Goal: Information Seeking & Learning: Check status

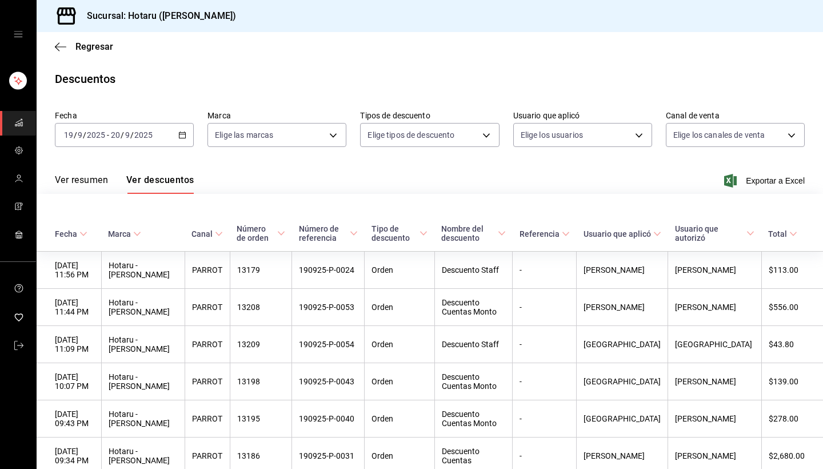
scroll to position [270, 0]
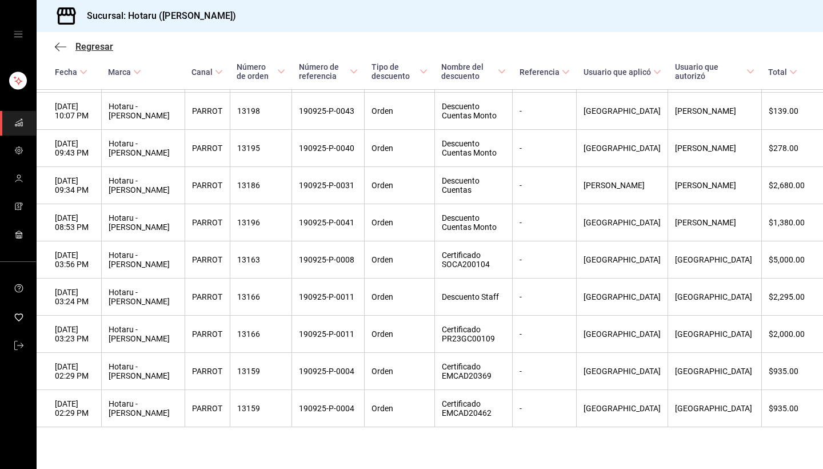
click at [57, 42] on icon "button" at bounding box center [60, 47] width 11 height 10
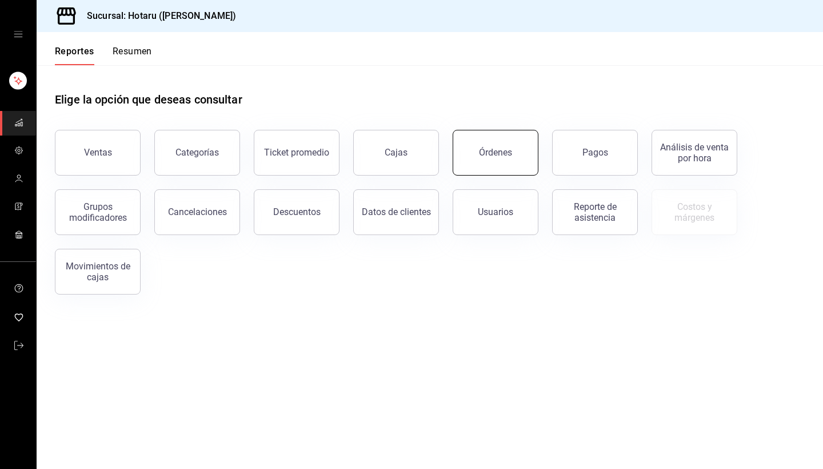
click at [490, 152] on div "Órdenes" at bounding box center [495, 152] width 33 height 11
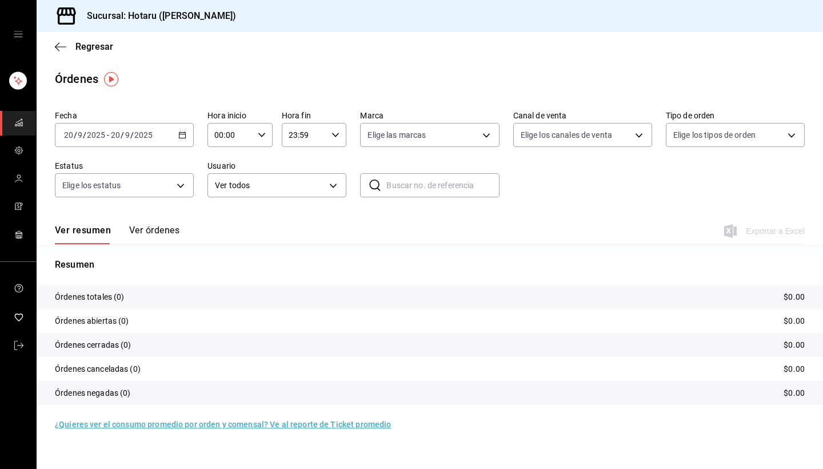
click at [185, 131] on icon "button" at bounding box center [182, 135] width 8 height 8
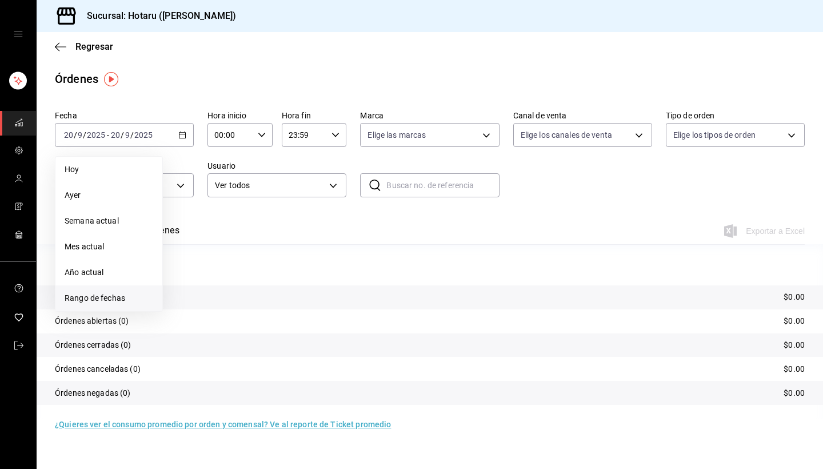
click at [114, 297] on span "Rango de fechas" at bounding box center [109, 298] width 89 height 12
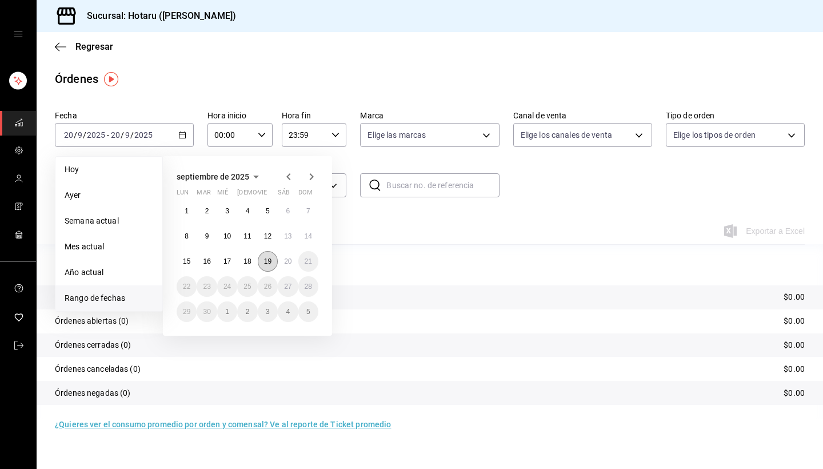
click at [271, 258] on abbr "19" at bounding box center [267, 261] width 7 height 8
click at [289, 261] on abbr "20" at bounding box center [287, 261] width 7 height 8
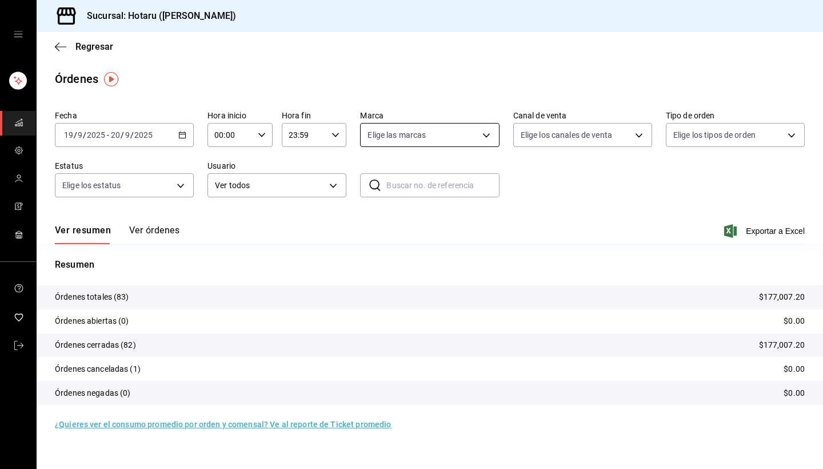
click at [487, 135] on body "Sucursal: Hotaru ([PERSON_NAME]) Regresar Órdenes Fecha [DATE] [DATE] - [DATE] …" at bounding box center [411, 234] width 823 height 469
click at [601, 132] on div at bounding box center [411, 234] width 823 height 469
click at [601, 132] on body "Sucursal: Hotaru ([PERSON_NAME]) Regresar Órdenes Fecha [DATE] [DATE] - [DATE] …" at bounding box center [411, 234] width 823 height 469
click at [526, 271] on input "checkbox" at bounding box center [526, 269] width 10 height 10
checkbox input "true"
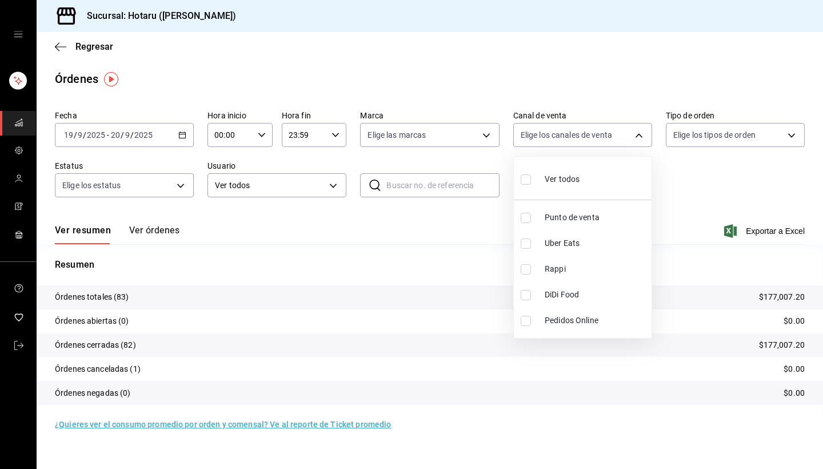
type input "RAPPI"
drag, startPoint x: 396, startPoint y: 329, endPoint x: 360, endPoint y: 322, distance: 36.7
click at [362, 322] on div at bounding box center [411, 234] width 823 height 469
click at [161, 232] on button "Ver órdenes" at bounding box center [154, 234] width 50 height 19
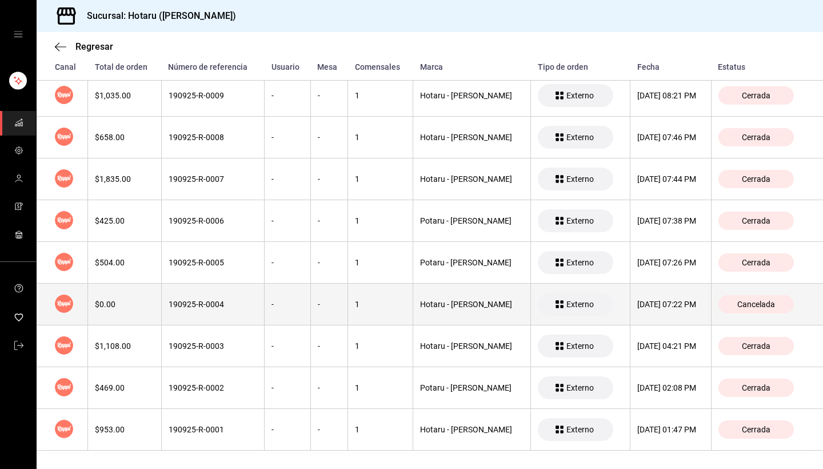
click at [135, 308] on div "$0.00" at bounding box center [124, 304] width 59 height 9
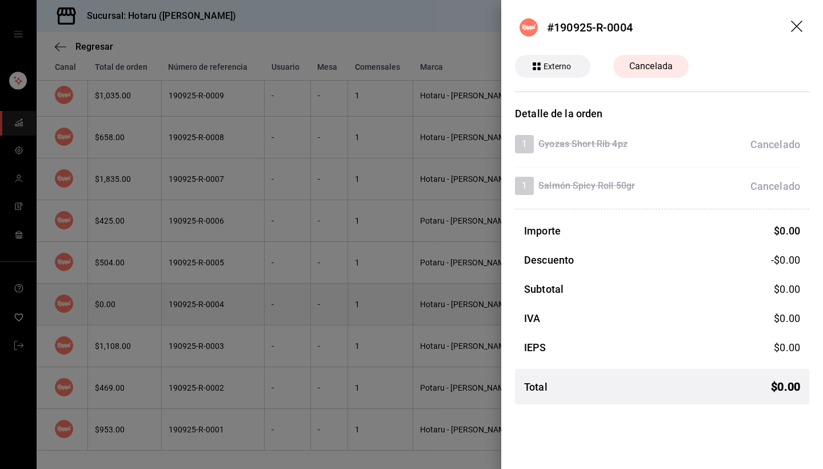
click at [135, 308] on div at bounding box center [411, 234] width 823 height 469
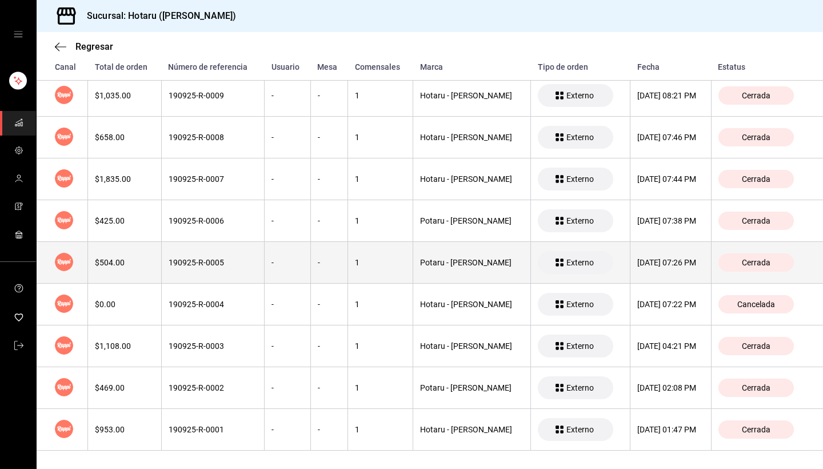
scroll to position [552, 0]
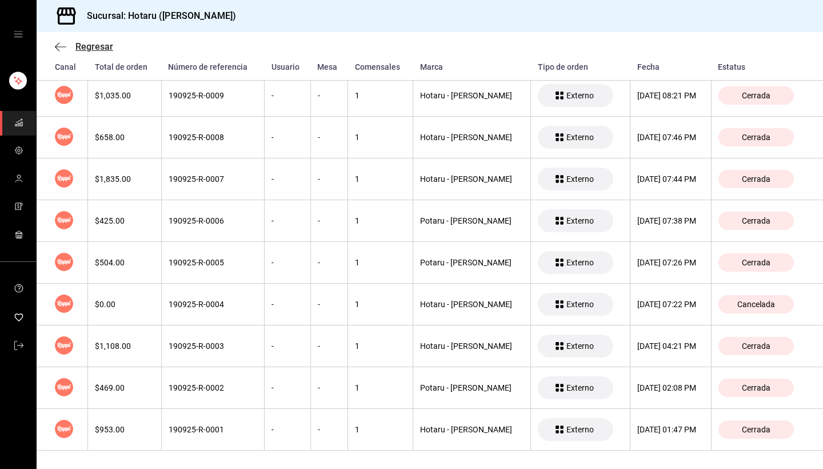
click at [58, 45] on icon "button" at bounding box center [60, 47] width 11 height 10
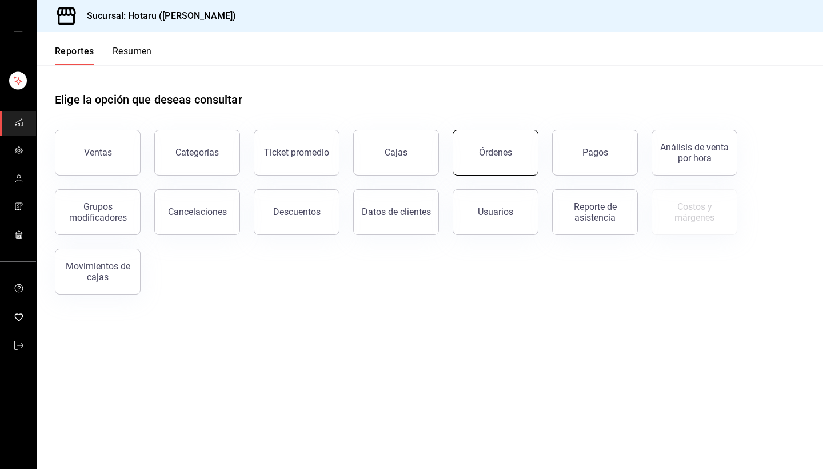
click at [497, 155] on div "Órdenes" at bounding box center [495, 152] width 33 height 11
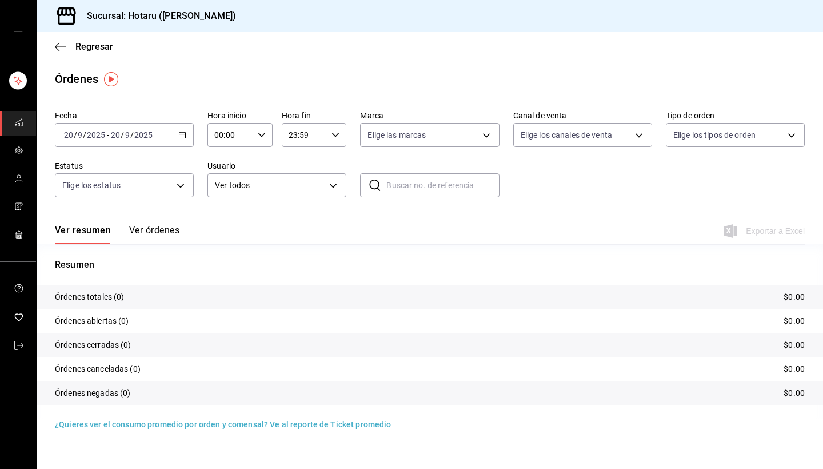
click at [184, 133] on icon "button" at bounding box center [182, 135] width 8 height 8
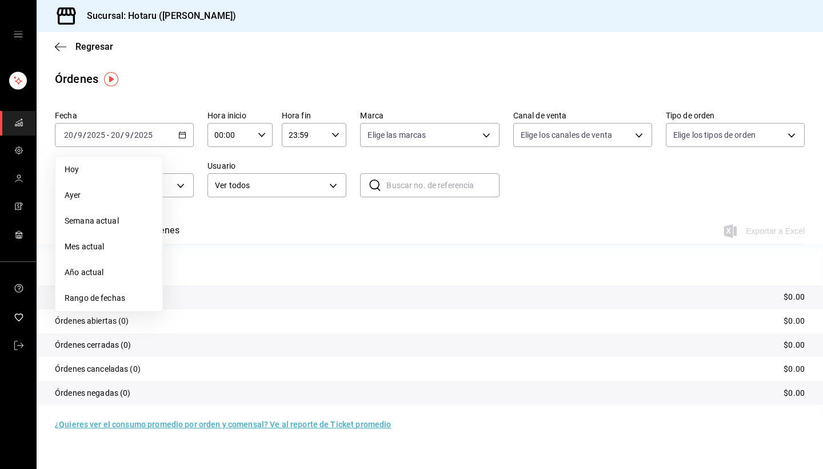
click at [98, 294] on span "Rango de fechas" at bounding box center [109, 298] width 89 height 12
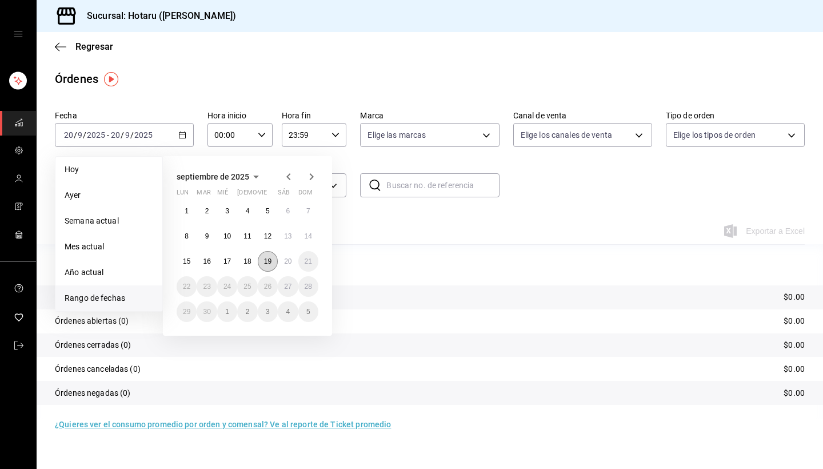
click at [272, 264] on button "19" at bounding box center [268, 261] width 20 height 21
click at [292, 263] on abbr "20" at bounding box center [287, 261] width 7 height 8
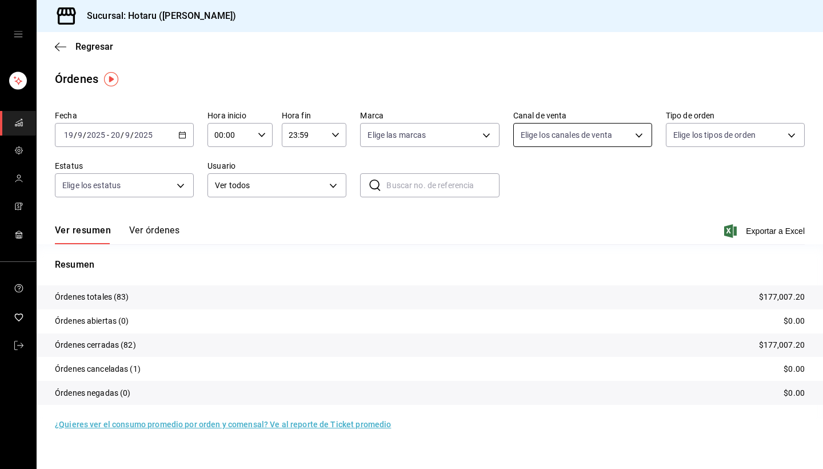
click at [618, 131] on body "Sucursal: Hotaru ([PERSON_NAME]) Regresar Órdenes Fecha [DATE] [DATE] - [DATE] …" at bounding box center [411, 234] width 823 height 469
click at [559, 269] on span "Rappi" at bounding box center [596, 269] width 102 height 12
type input "RAPPI"
checkbox input "true"
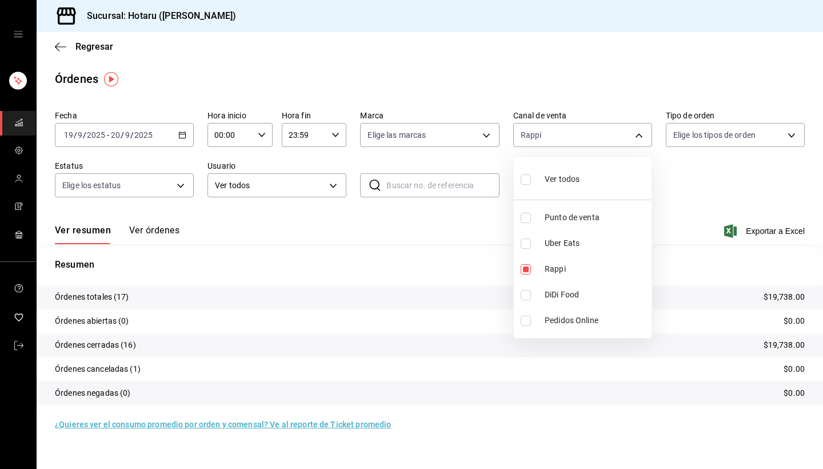
click at [567, 246] on span "Uber Eats" at bounding box center [596, 243] width 102 height 12
type input "RAPPI,UBER_EATS"
checkbox input "true"
click at [158, 229] on div at bounding box center [411, 234] width 823 height 469
click at [158, 229] on button "Ver órdenes" at bounding box center [154, 234] width 50 height 19
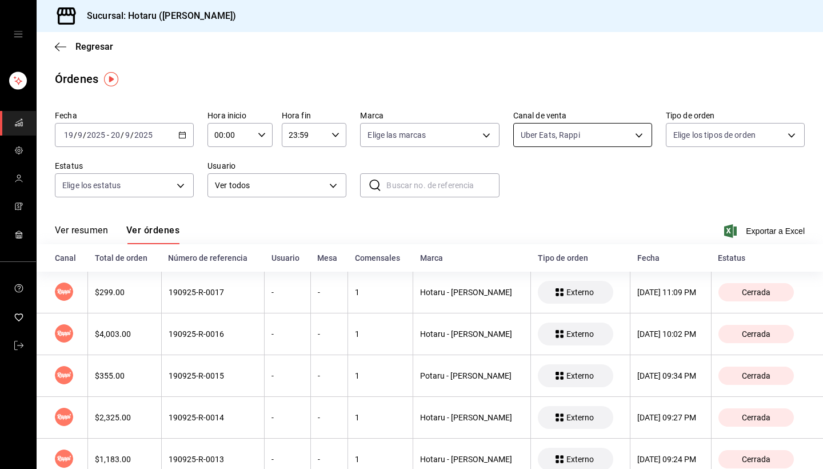
click at [602, 138] on body "Sucursal: Hotaru ([PERSON_NAME]) Regresar Órdenes Fecha [DATE] [DATE] - [DATE] …" at bounding box center [411, 234] width 823 height 469
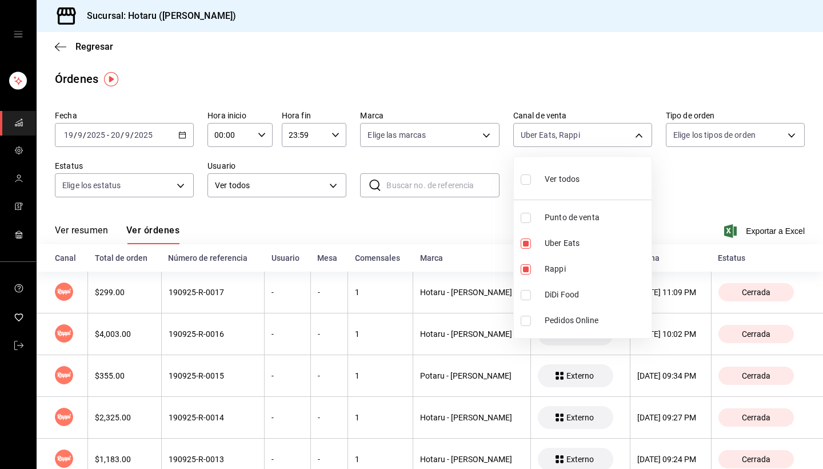
click at [527, 180] on input "checkbox" at bounding box center [526, 179] width 10 height 10
checkbox input "true"
type input "PARROT,UBER_EATS,RAPPI,DIDI_FOOD,ONLINE"
checkbox input "true"
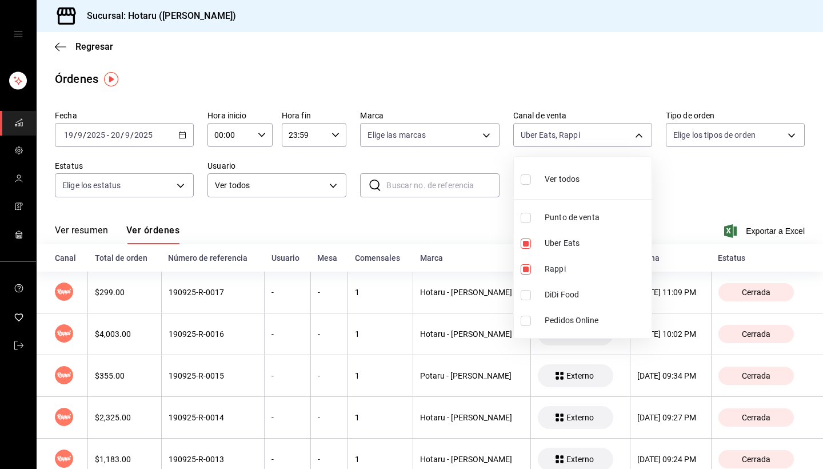
checkbox input "true"
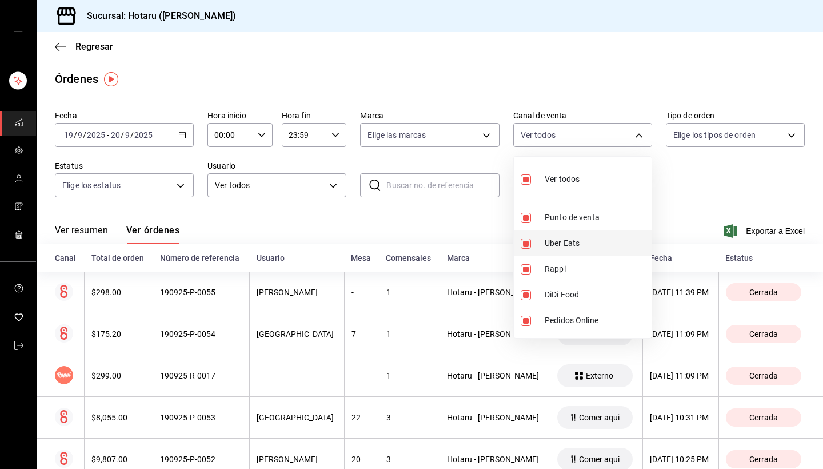
click at [529, 242] on input "checkbox" at bounding box center [526, 243] width 10 height 10
checkbox input "false"
type input "PARROT,RAPPI,DIDI_FOOD,ONLINE"
checkbox input "false"
click at [527, 297] on input "checkbox" at bounding box center [526, 295] width 10 height 10
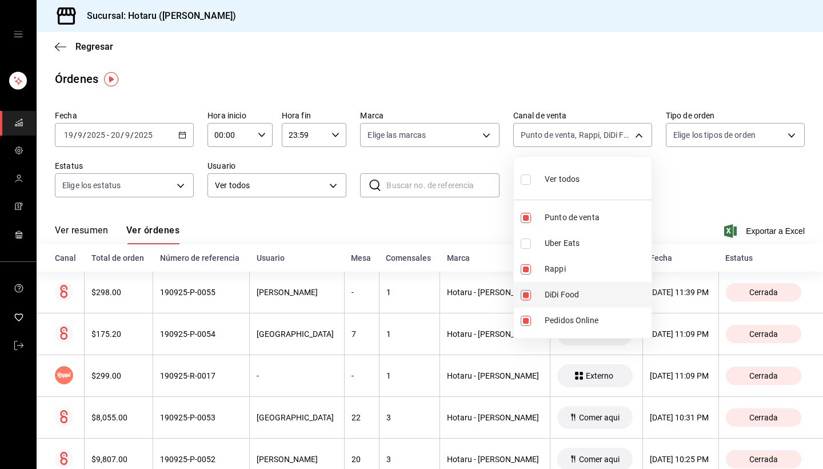
checkbox input "false"
type input "PARROT,RAPPI,ONLINE"
click at [523, 218] on input "checkbox" at bounding box center [526, 218] width 10 height 10
checkbox input "false"
type input "RAPPI,ONLINE"
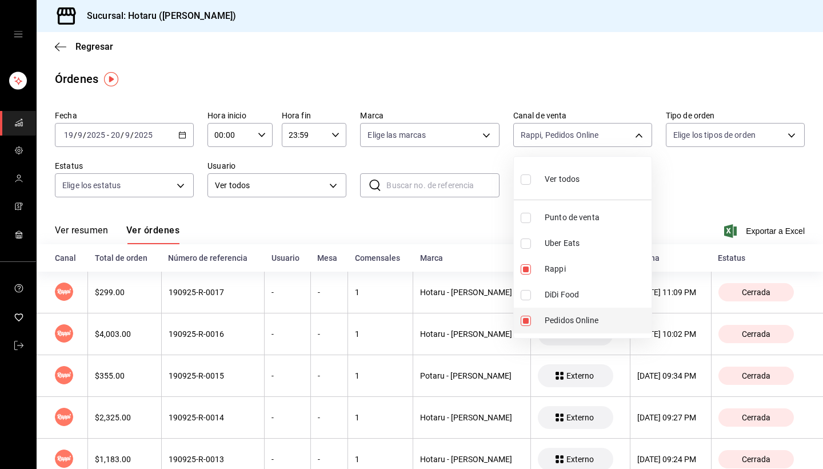
click at [528, 323] on input "checkbox" at bounding box center [526, 321] width 10 height 10
checkbox input "false"
type input "RAPPI"
click at [524, 241] on input "checkbox" at bounding box center [526, 243] width 10 height 10
checkbox input "true"
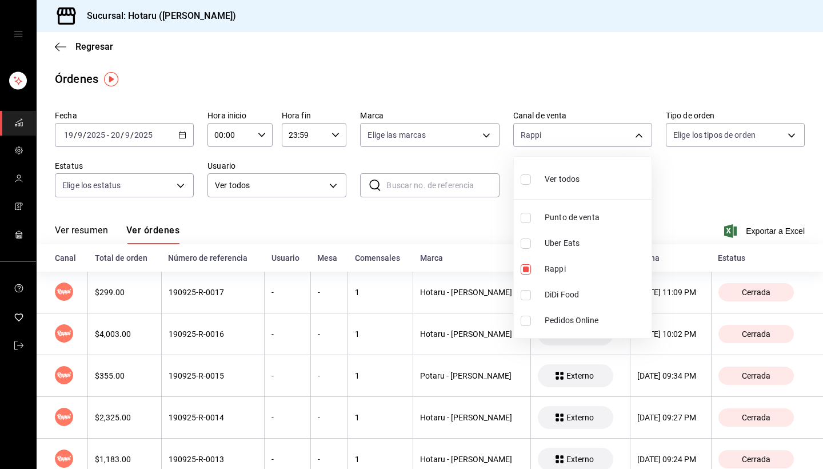
type input "RAPPI,UBER_EATS"
click at [430, 214] on div at bounding box center [411, 234] width 823 height 469
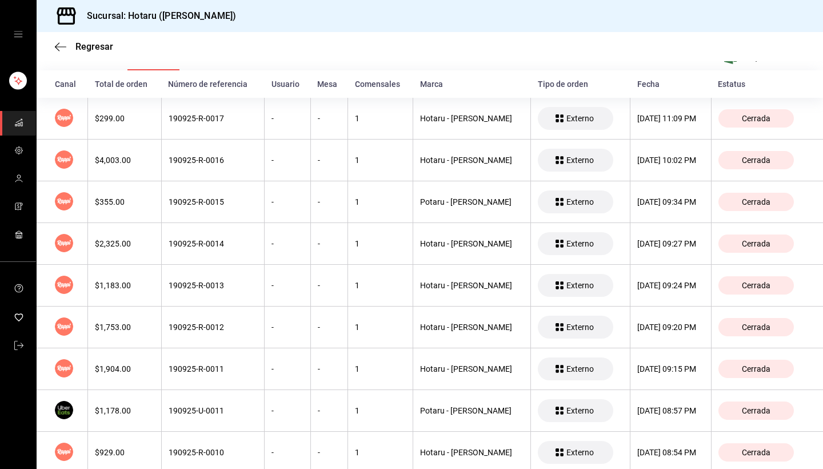
scroll to position [174, 0]
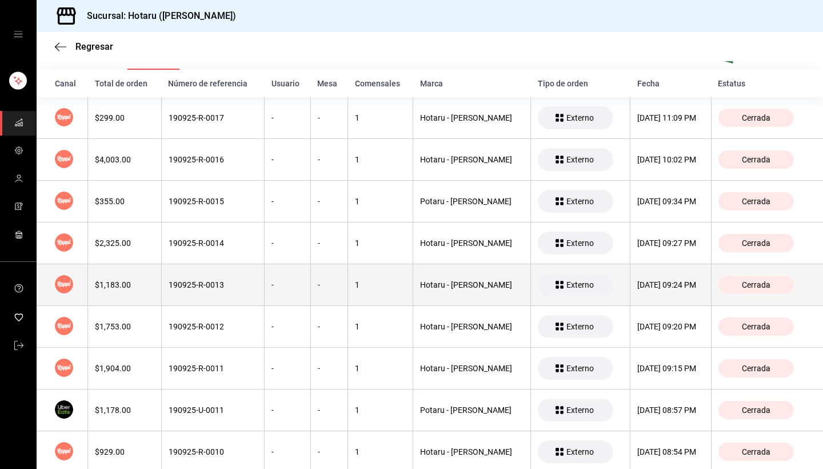
click at [441, 278] on th "Hotaru - [PERSON_NAME]" at bounding box center [472, 285] width 118 height 42
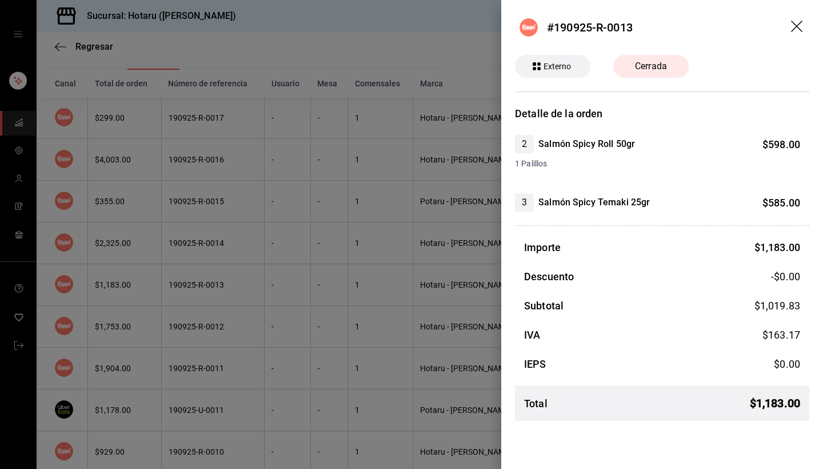
click at [427, 281] on div at bounding box center [411, 234] width 823 height 469
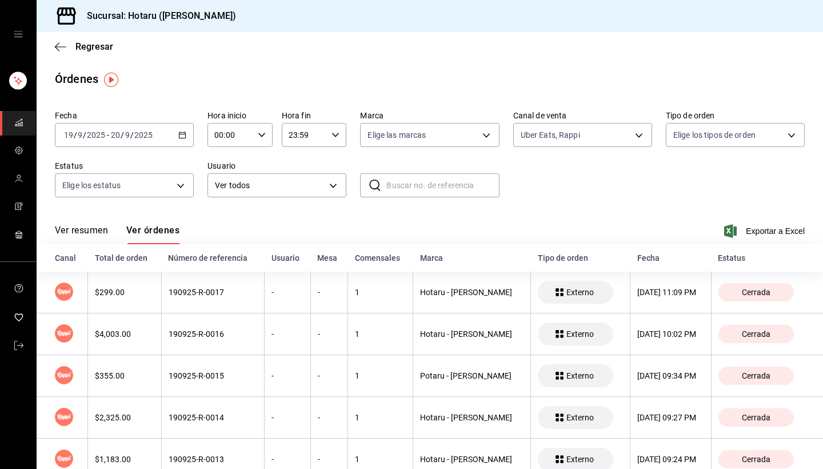
scroll to position [0, 0]
click at [63, 46] on icon "button" at bounding box center [60, 46] width 11 height 1
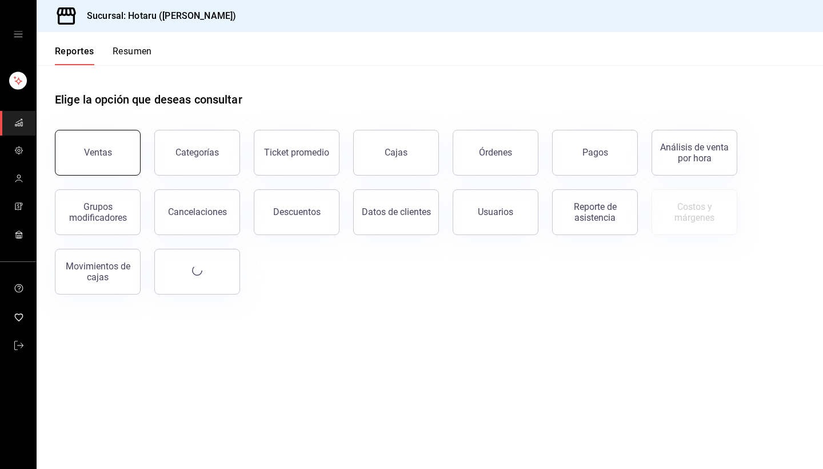
click at [103, 152] on div "Ventas" at bounding box center [98, 152] width 28 height 11
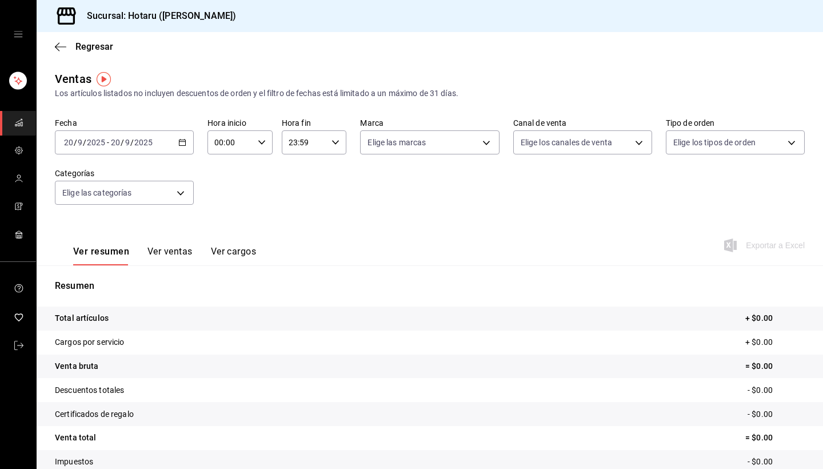
click at [185, 148] on div "[DATE] [DATE] - [DATE] [DATE]" at bounding box center [124, 142] width 139 height 24
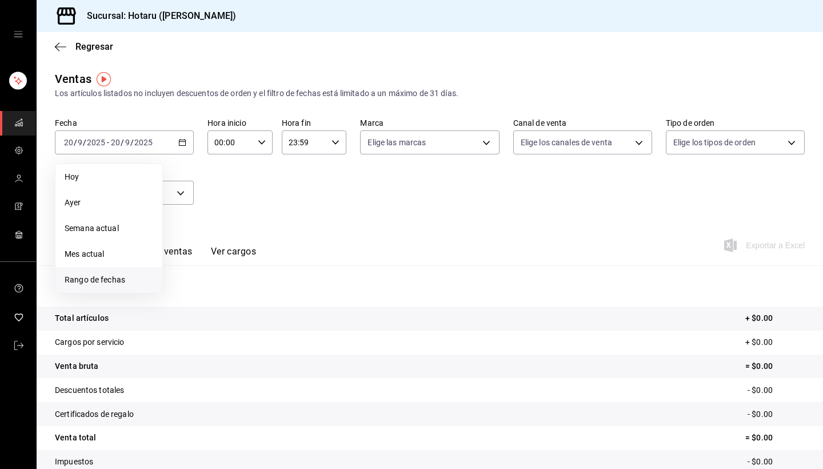
click at [120, 277] on span "Rango de fechas" at bounding box center [109, 280] width 89 height 12
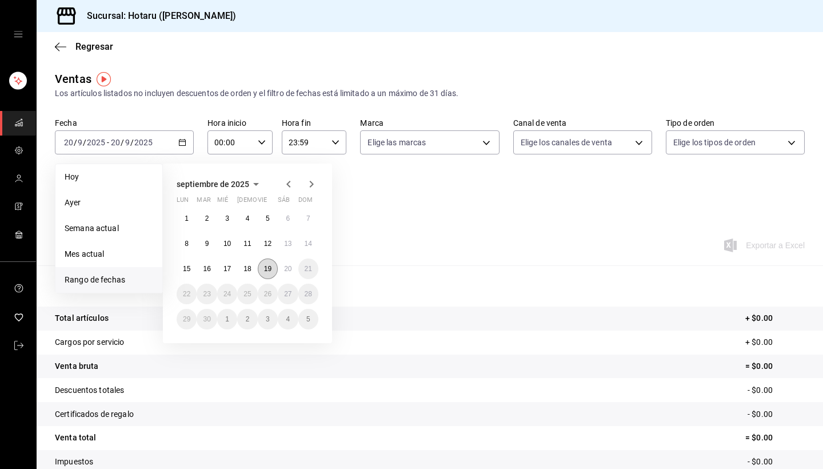
click at [274, 268] on button "19" at bounding box center [268, 268] width 20 height 21
click at [291, 269] on abbr "20" at bounding box center [287, 269] width 7 height 8
click at [270, 268] on abbr "19" at bounding box center [267, 269] width 7 height 8
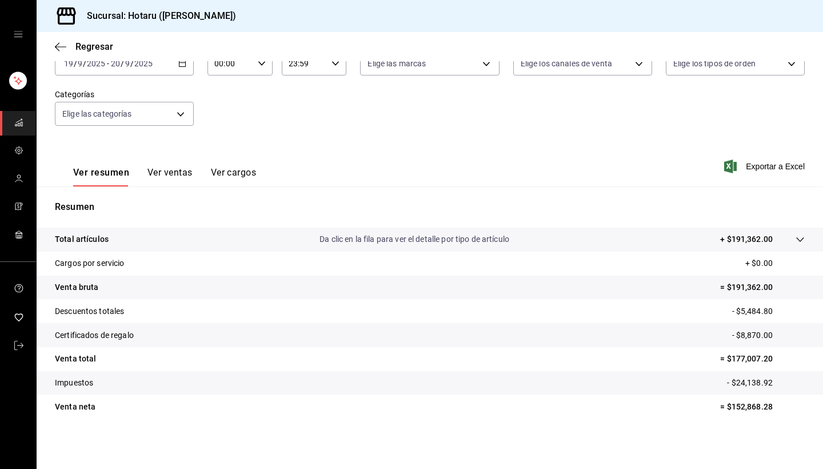
scroll to position [79, 0]
click at [174, 169] on button "Ver ventas" at bounding box center [170, 176] width 45 height 19
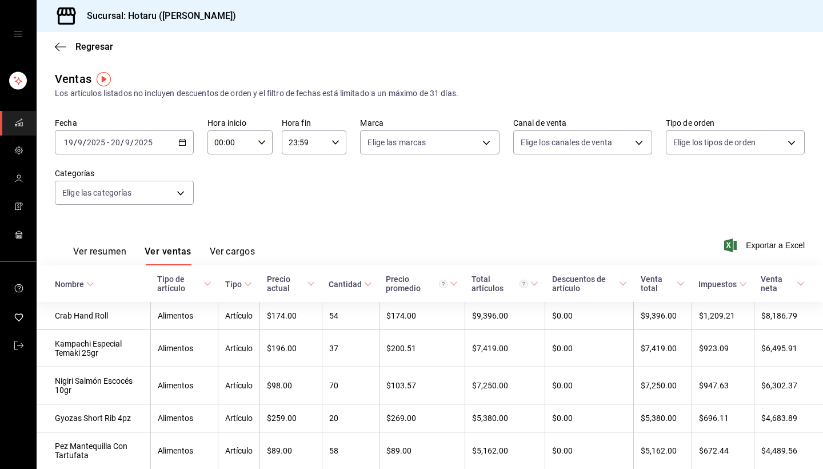
click at [96, 252] on button "Ver resumen" at bounding box center [99, 255] width 53 height 19
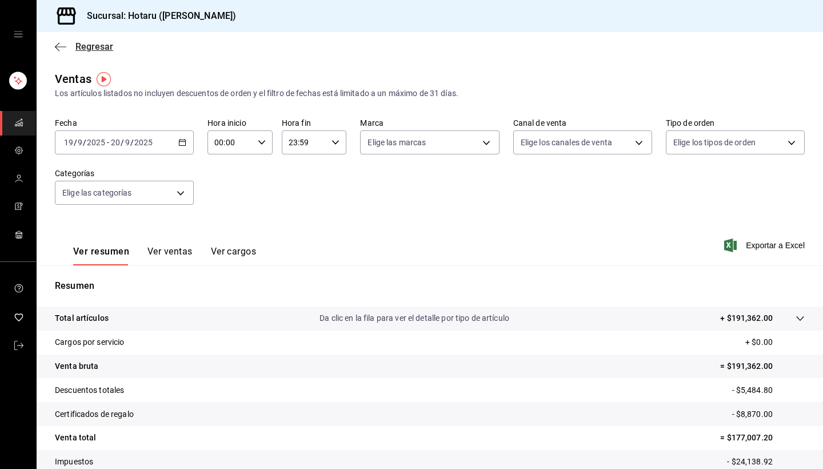
click at [64, 43] on icon "button" at bounding box center [60, 47] width 11 height 10
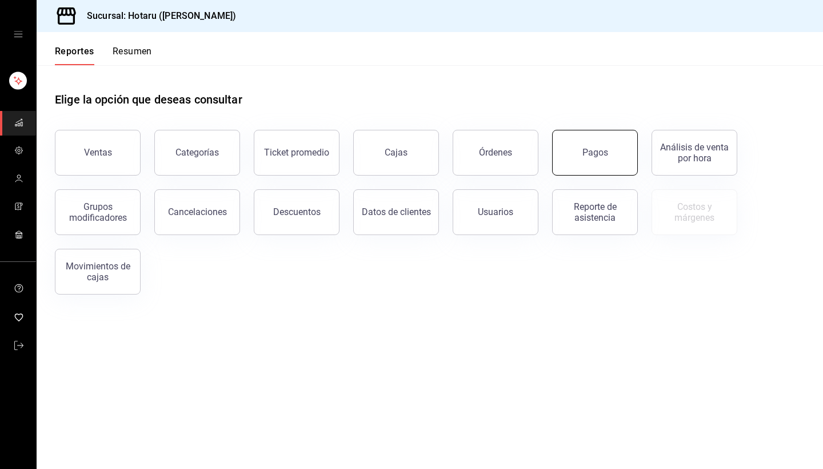
click at [605, 158] on button "Pagos" at bounding box center [595, 153] width 86 height 46
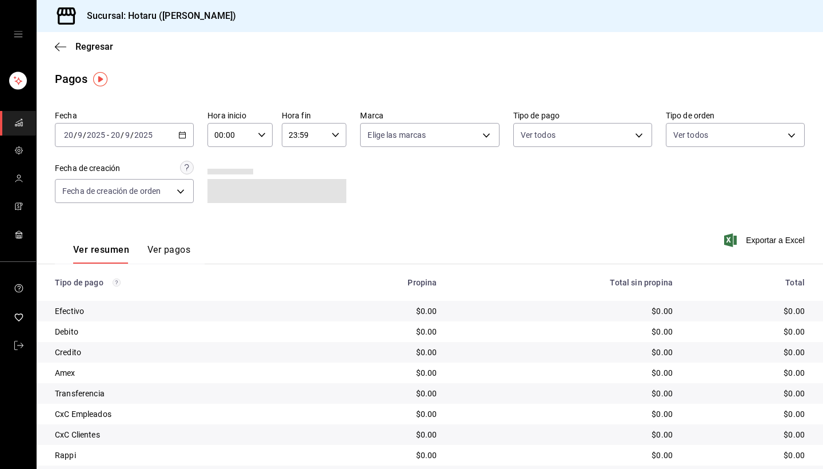
click at [182, 139] on div "[DATE] [DATE] - [DATE] [DATE]" at bounding box center [124, 135] width 139 height 24
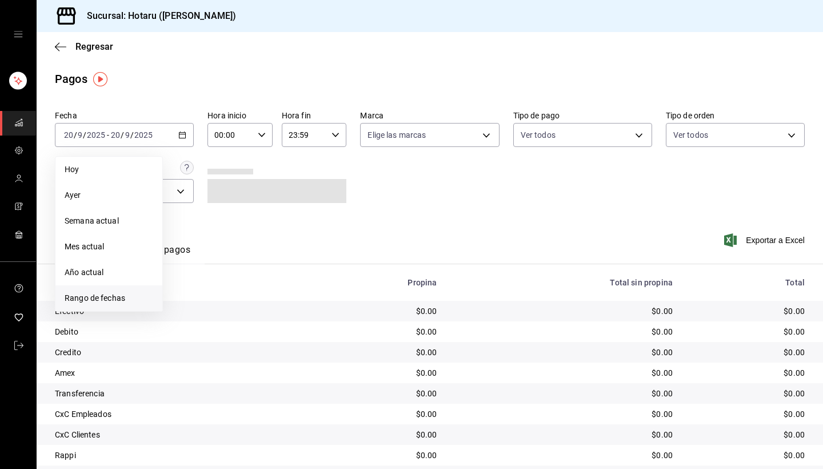
click at [110, 302] on span "Rango de fechas" at bounding box center [109, 298] width 89 height 12
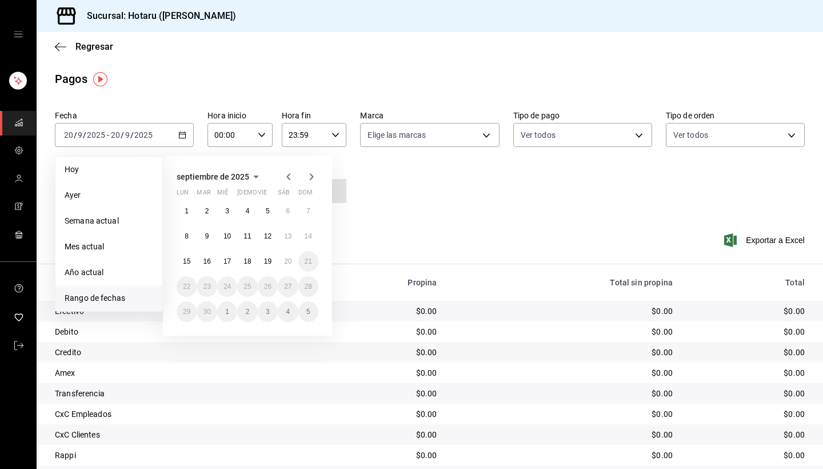
click at [262, 260] on button "19" at bounding box center [268, 261] width 20 height 21
click at [290, 260] on abbr "20" at bounding box center [287, 261] width 7 height 8
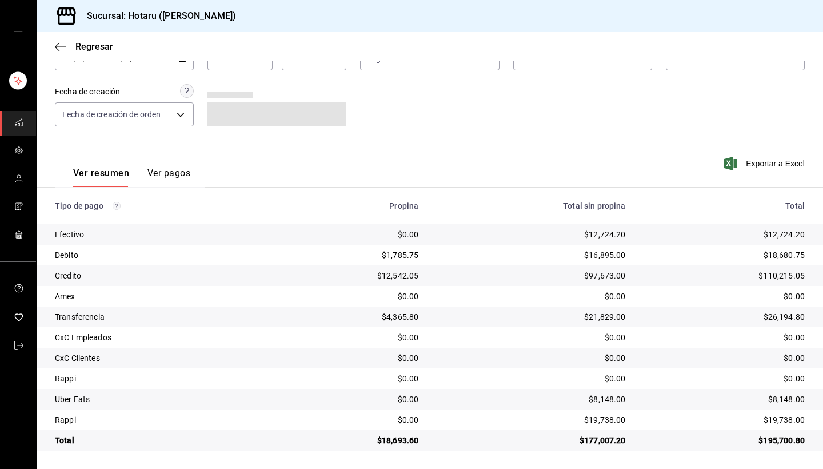
scroll to position [77, 0]
click at [57, 44] on icon "button" at bounding box center [60, 47] width 11 height 10
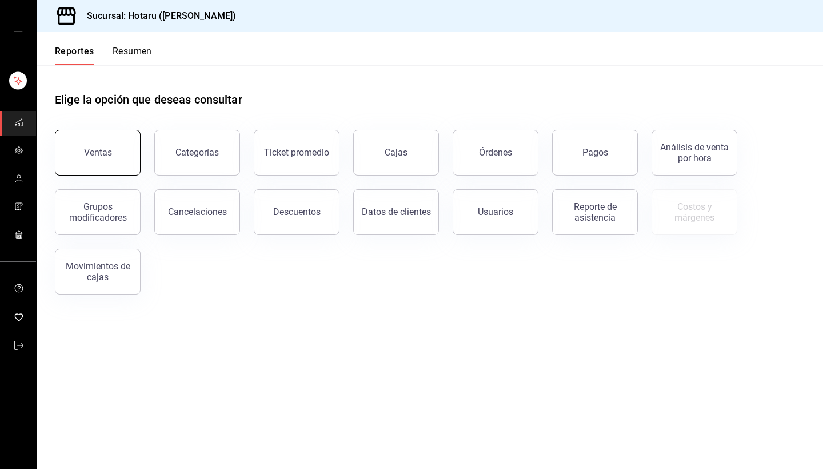
click at [113, 151] on button "Ventas" at bounding box center [98, 153] width 86 height 46
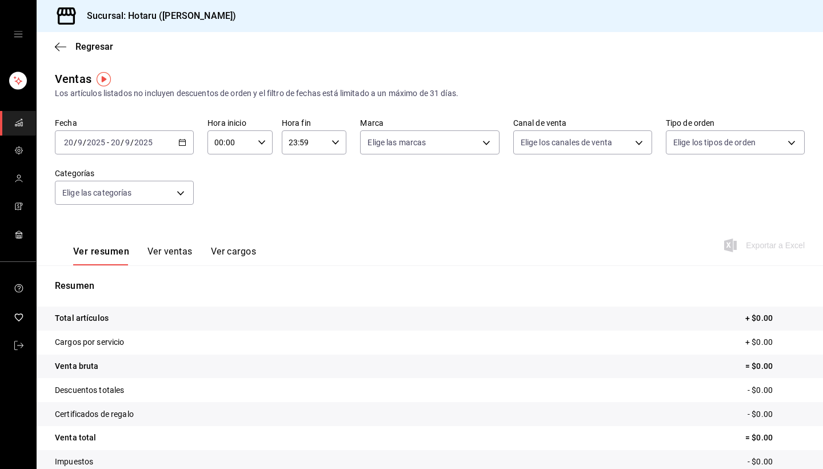
click at [186, 142] on \(Stroke\) "button" at bounding box center [182, 142] width 7 height 6
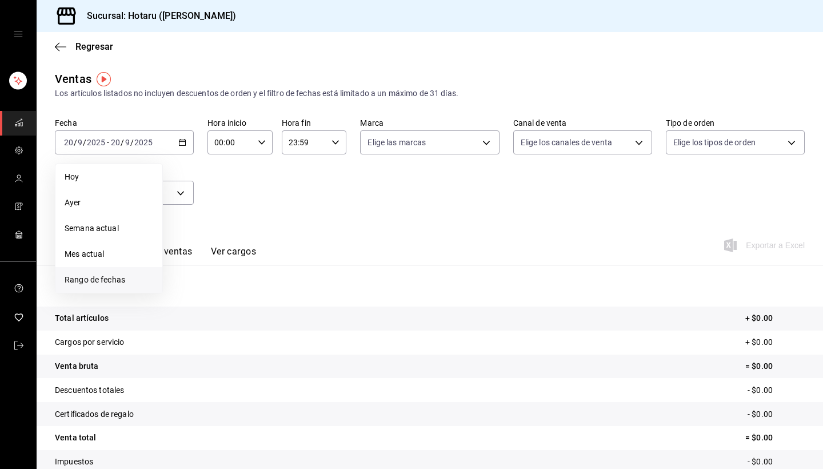
click at [121, 285] on span "Rango de fechas" at bounding box center [109, 280] width 89 height 12
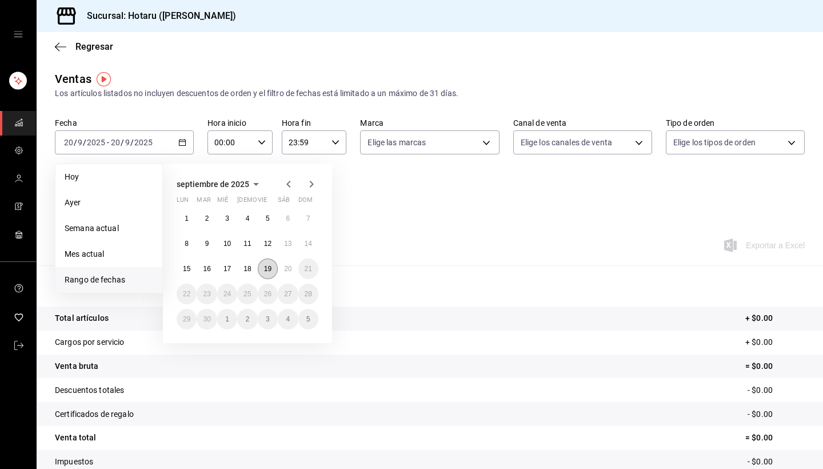
click at [271, 268] on abbr "19" at bounding box center [267, 269] width 7 height 8
click at [286, 269] on abbr "20" at bounding box center [287, 269] width 7 height 8
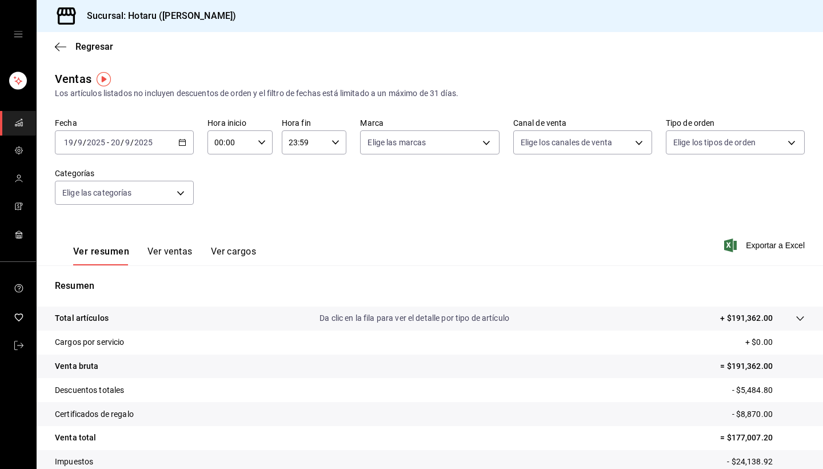
click at [441, 317] on p "Da clic en la fila para ver el detalle por tipo de artículo" at bounding box center [415, 318] width 190 height 12
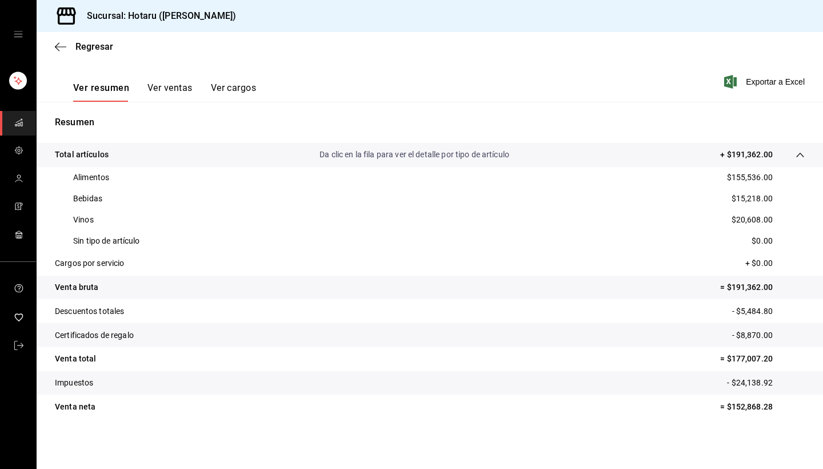
scroll to position [164, 0]
